Goal: Information Seeking & Learning: Find contact information

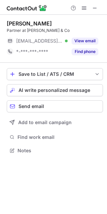
scroll to position [3, 3]
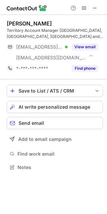
scroll to position [163, 107]
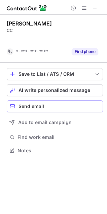
scroll to position [3, 3]
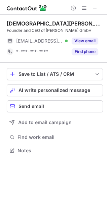
scroll to position [146, 107]
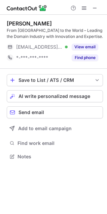
scroll to position [152, 107]
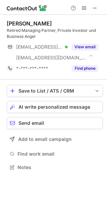
scroll to position [163, 107]
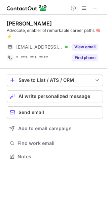
scroll to position [152, 107]
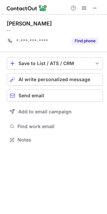
scroll to position [3, 3]
click at [97, 9] on button at bounding box center [95, 8] width 8 height 8
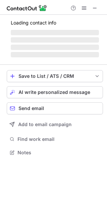
scroll to position [157, 107]
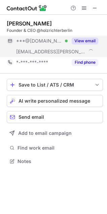
click at [82, 44] on div "View email" at bounding box center [83, 41] width 31 height 11
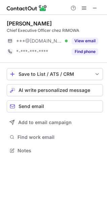
scroll to position [146, 107]
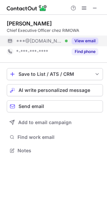
click at [88, 39] on button "View email" at bounding box center [85, 41] width 27 height 7
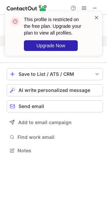
click at [96, 16] on span at bounding box center [96, 17] width 5 height 7
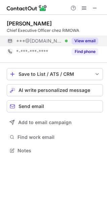
click at [84, 8] on div "This profile is restricted on the free plan. Upgrade your plan to view all prof…" at bounding box center [53, 11] width 107 height 13
click at [86, 8] on span at bounding box center [83, 7] width 5 height 5
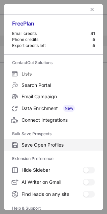
scroll to position [65, 0]
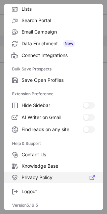
click at [39, 176] on span "Privacy Policy" at bounding box center [57, 178] width 73 height 6
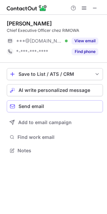
scroll to position [146, 107]
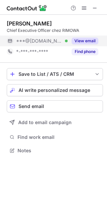
click at [80, 41] on button "View email" at bounding box center [85, 41] width 27 height 7
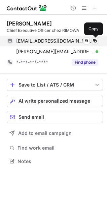
click at [95, 40] on span at bounding box center [94, 40] width 5 height 5
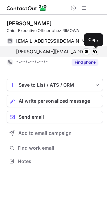
click at [96, 51] on span at bounding box center [94, 51] width 5 height 5
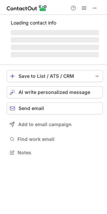
scroll to position [152, 107]
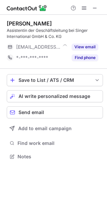
scroll to position [152, 107]
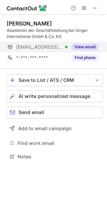
click at [88, 46] on button "View email" at bounding box center [85, 47] width 27 height 7
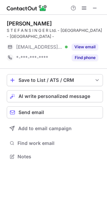
scroll to position [146, 107]
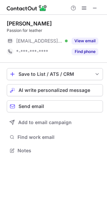
scroll to position [146, 107]
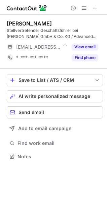
scroll to position [152, 107]
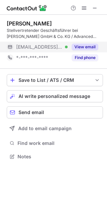
click at [89, 47] on button "View email" at bounding box center [85, 47] width 27 height 7
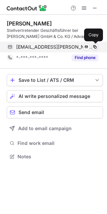
click at [96, 49] on span at bounding box center [94, 46] width 5 height 5
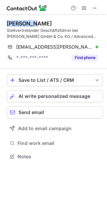
drag, startPoint x: 24, startPoint y: 26, endPoint x: 6, endPoint y: 25, distance: 17.8
click at [6, 25] on div "Nino Lang Stellvertretender Geschäftsführer bei Otto Specht GmbH & Co. KG / Adv…" at bounding box center [53, 91] width 107 height 152
copy div "Nino Lang"
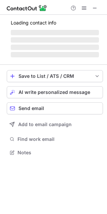
scroll to position [152, 107]
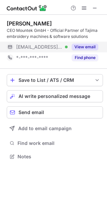
click at [80, 47] on button "View email" at bounding box center [85, 47] width 27 height 7
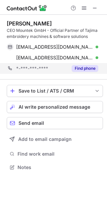
scroll to position [163, 107]
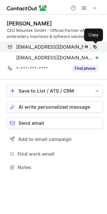
click at [94, 48] on span at bounding box center [94, 46] width 5 height 5
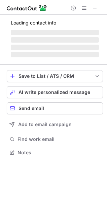
scroll to position [152, 107]
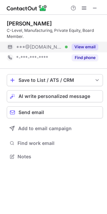
click at [86, 47] on button "View email" at bounding box center [85, 47] width 27 height 7
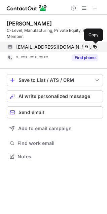
click at [96, 45] on span at bounding box center [94, 46] width 5 height 5
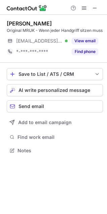
scroll to position [152, 107]
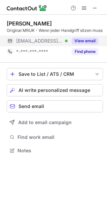
click at [78, 44] on button "View email" at bounding box center [85, 41] width 27 height 7
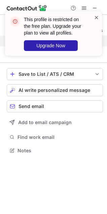
click at [97, 15] on span at bounding box center [96, 17] width 5 height 7
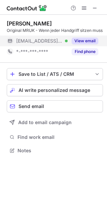
click at [85, 6] on div "This profile is restricted on the free plan. Upgrade your plan to view all prof…" at bounding box center [53, 36] width 107 height 63
click at [84, 11] on span at bounding box center [83, 7] width 5 height 5
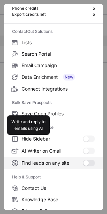
scroll to position [65, 0]
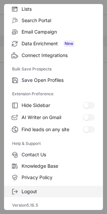
click at [30, 191] on span "Logout" at bounding box center [57, 192] width 73 height 6
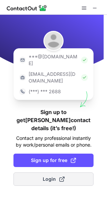
click at [35, 173] on button "Login" at bounding box center [53, 179] width 80 height 13
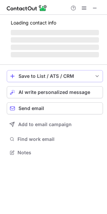
scroll to position [3, 3]
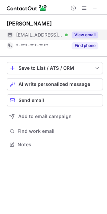
click at [89, 34] on button "View email" at bounding box center [85, 35] width 27 height 7
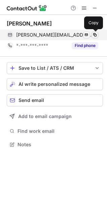
click at [95, 34] on span at bounding box center [94, 34] width 5 height 5
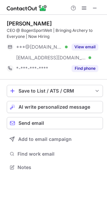
scroll to position [163, 107]
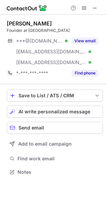
scroll to position [167, 107]
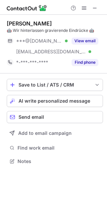
scroll to position [157, 107]
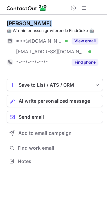
drag, startPoint x: 44, startPoint y: 21, endPoint x: 7, endPoint y: 21, distance: 37.6
click at [7, 21] on div "Roland Singer" at bounding box center [55, 23] width 96 height 7
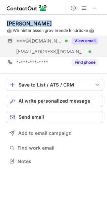
copy div "Roland Singer"
click at [86, 42] on button "View email" at bounding box center [85, 41] width 27 height 7
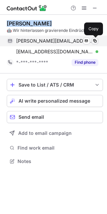
click at [96, 44] on button at bounding box center [94, 41] width 7 height 7
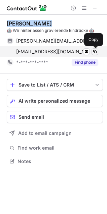
click at [97, 52] on span at bounding box center [94, 51] width 5 height 5
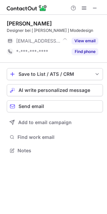
scroll to position [3, 3]
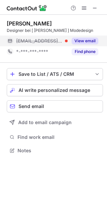
click at [85, 43] on button "View email" at bounding box center [85, 41] width 27 height 7
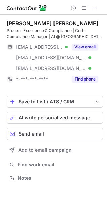
scroll to position [174, 107]
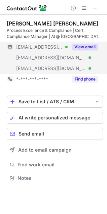
click at [85, 49] on button "View email" at bounding box center [85, 47] width 27 height 7
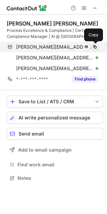
click at [96, 45] on span at bounding box center [94, 46] width 5 height 5
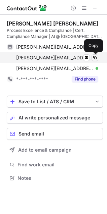
drag, startPoint x: 95, startPoint y: 59, endPoint x: 34, endPoint y: 48, distance: 61.4
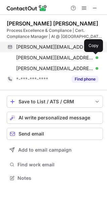
click at [93, 58] on span at bounding box center [94, 57] width 5 height 5
